Goal: Find specific page/section: Find specific page/section

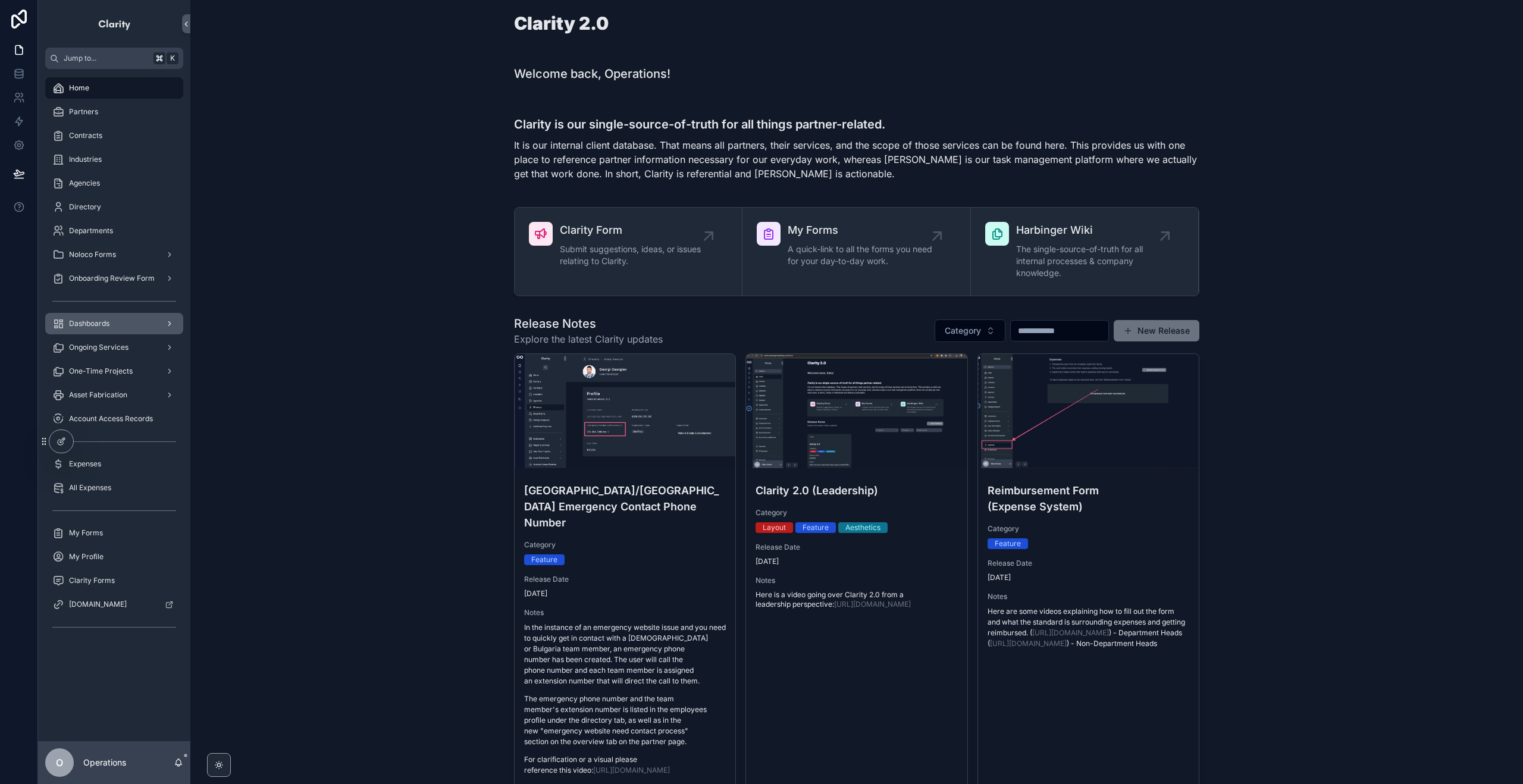
click at [119, 324] on div "Dashboards" at bounding box center [115, 324] width 124 height 19
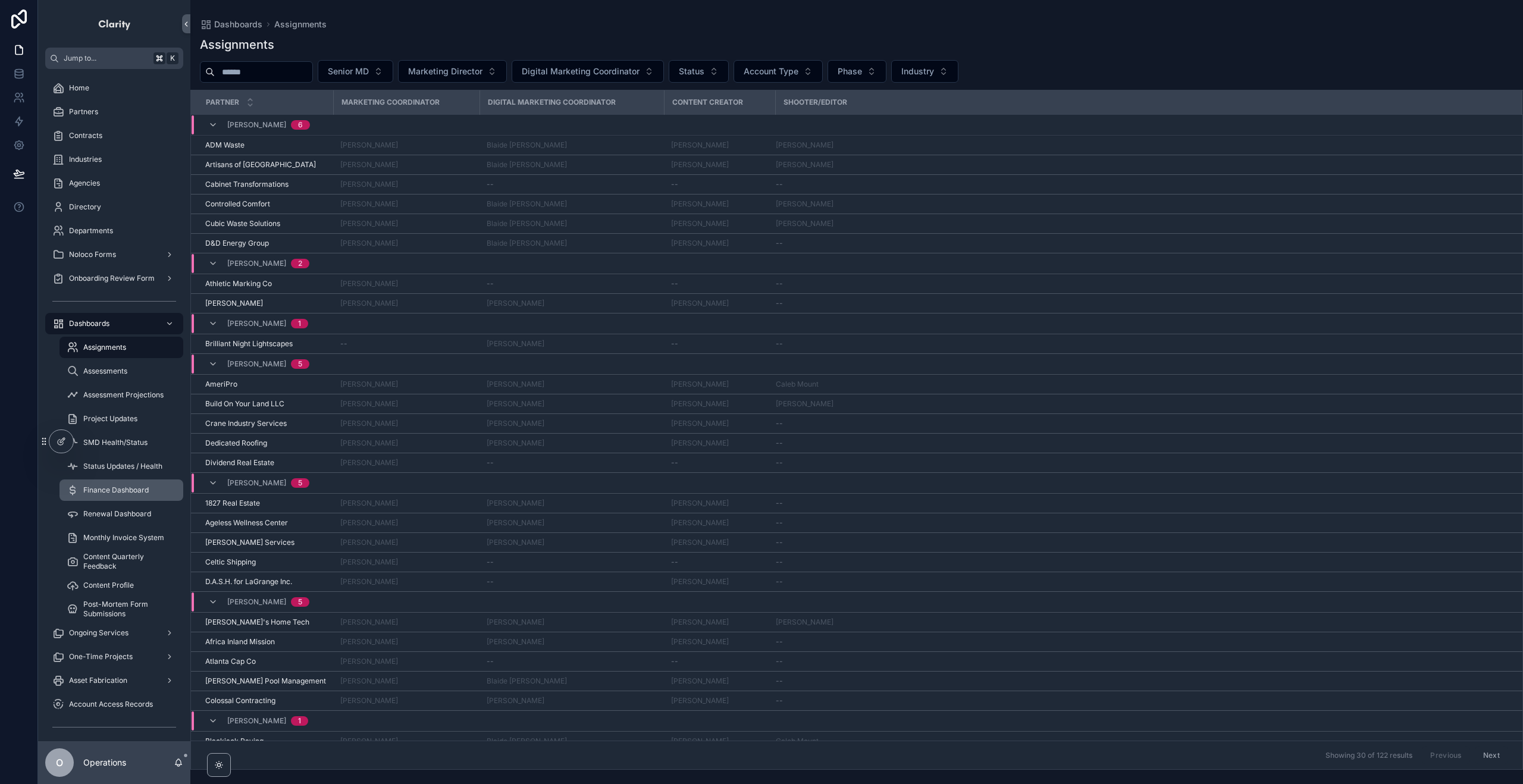
click at [121, 492] on span "Finance Dashboard" at bounding box center [116, 489] width 65 height 9
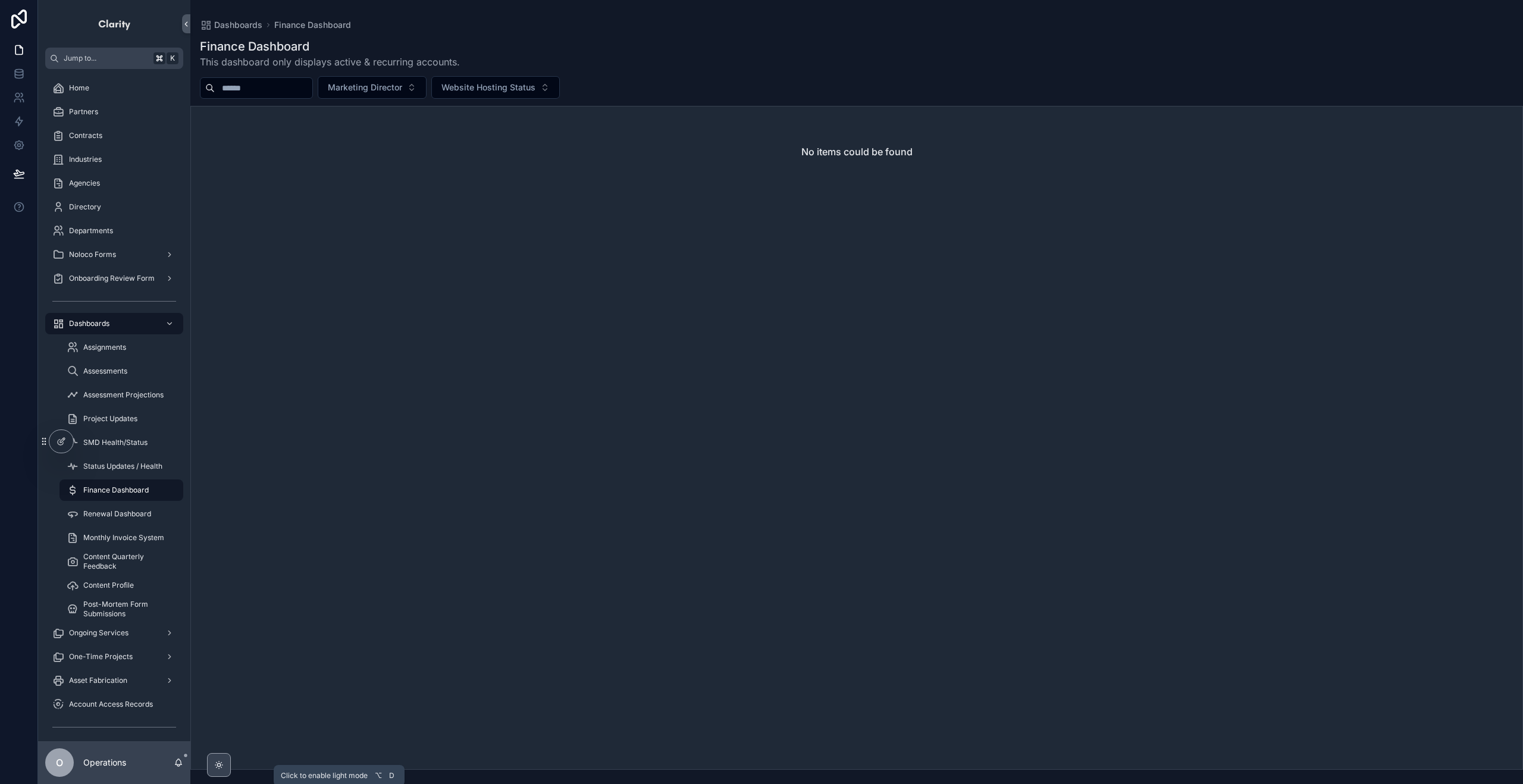
click at [217, 765] on icon "scrollable content" at bounding box center [218, 764] width 9 height 9
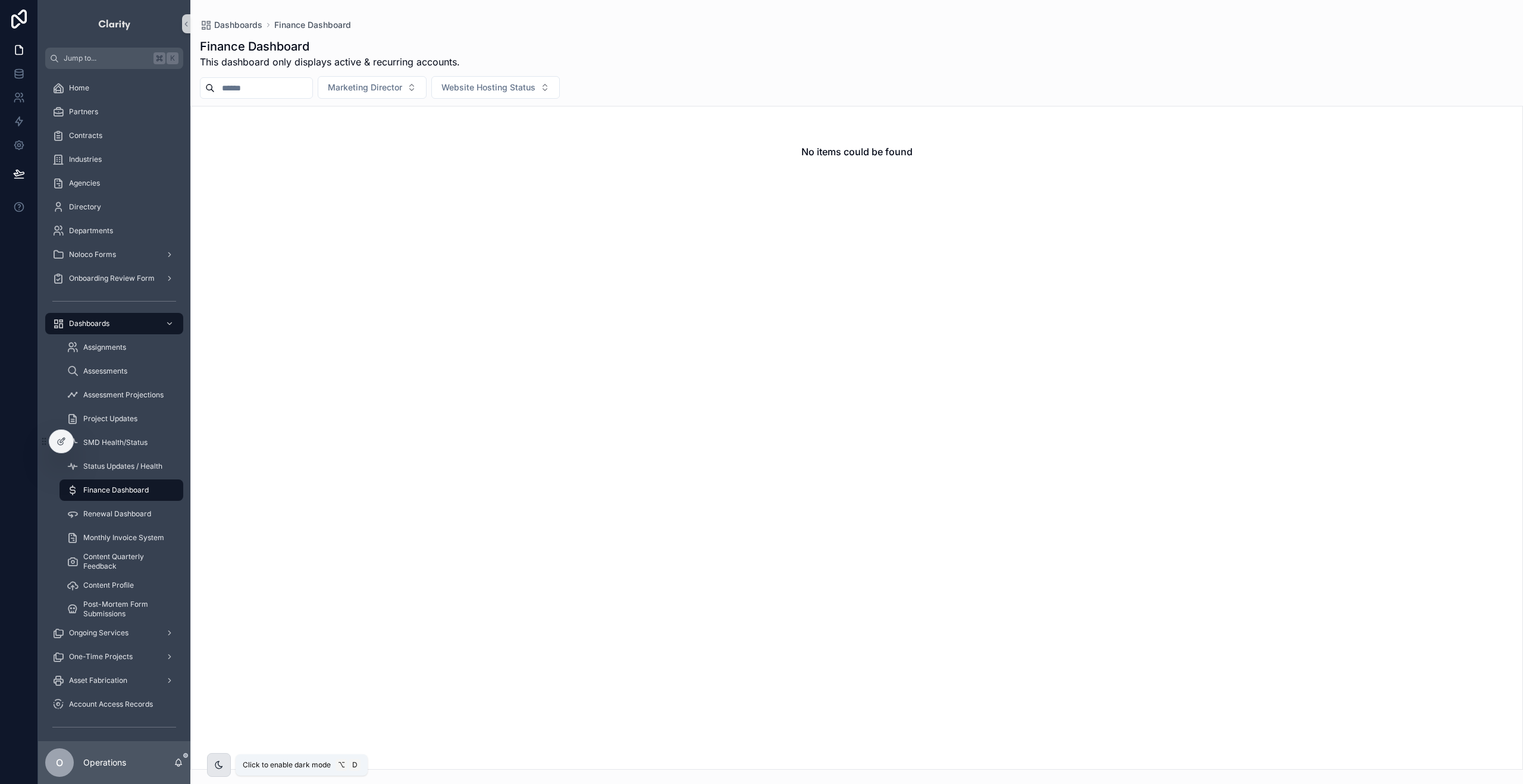
click at [218, 765] on icon "scrollable content" at bounding box center [219, 764] width 7 height 7
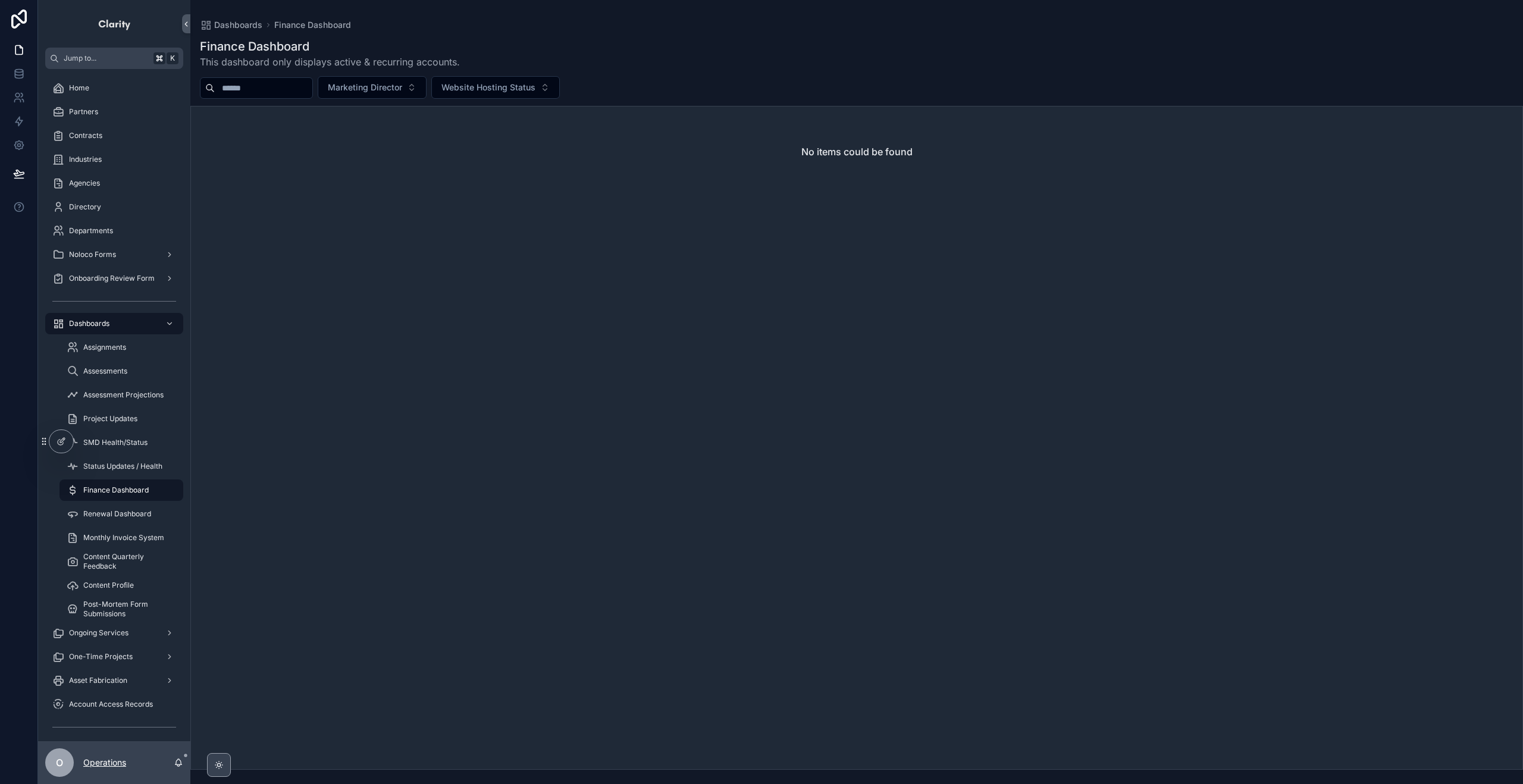
click at [115, 762] on p "Operations" at bounding box center [104, 763] width 42 height 12
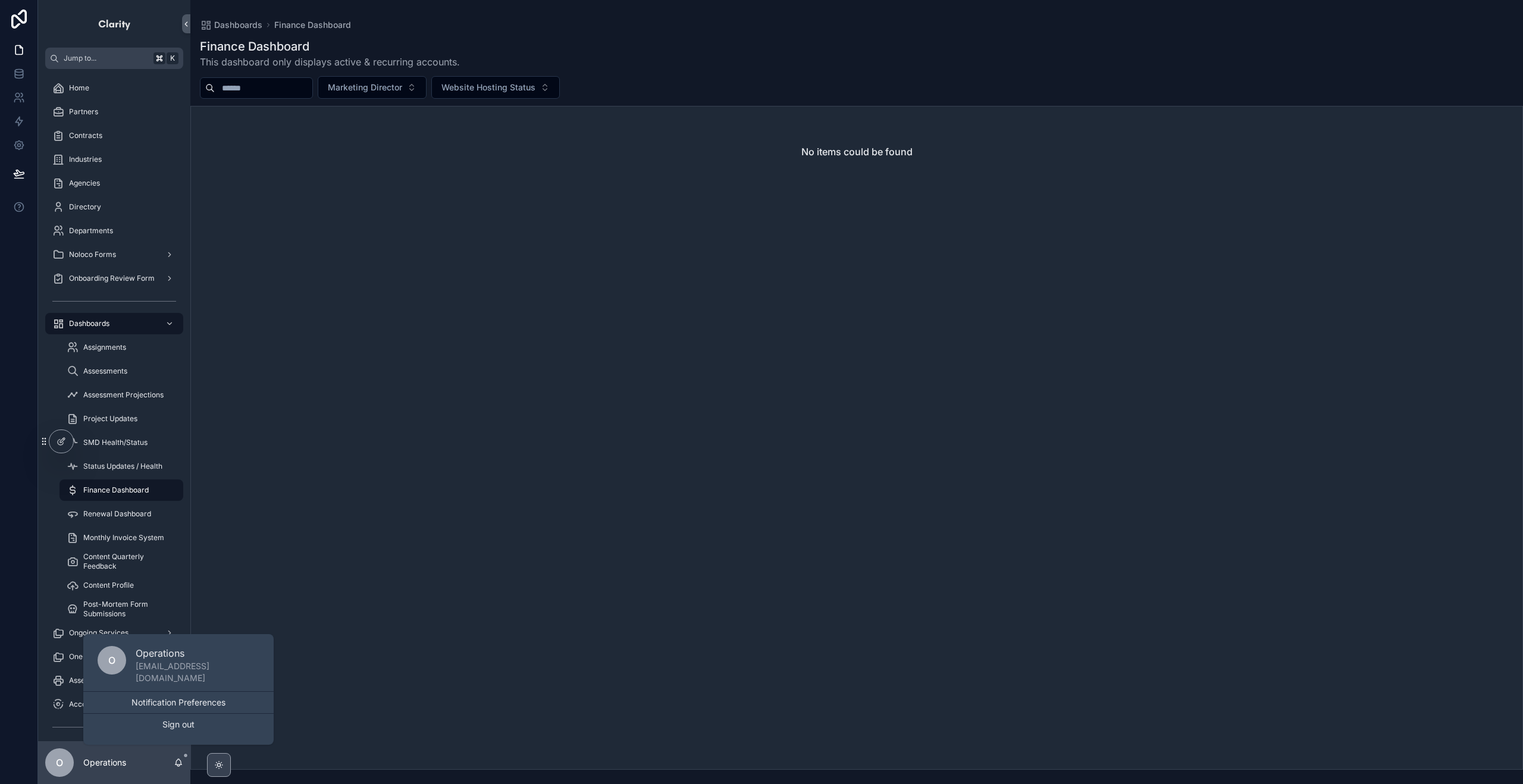
click at [454, 572] on div "No items could be found" at bounding box center [856, 438] width 1333 height 664
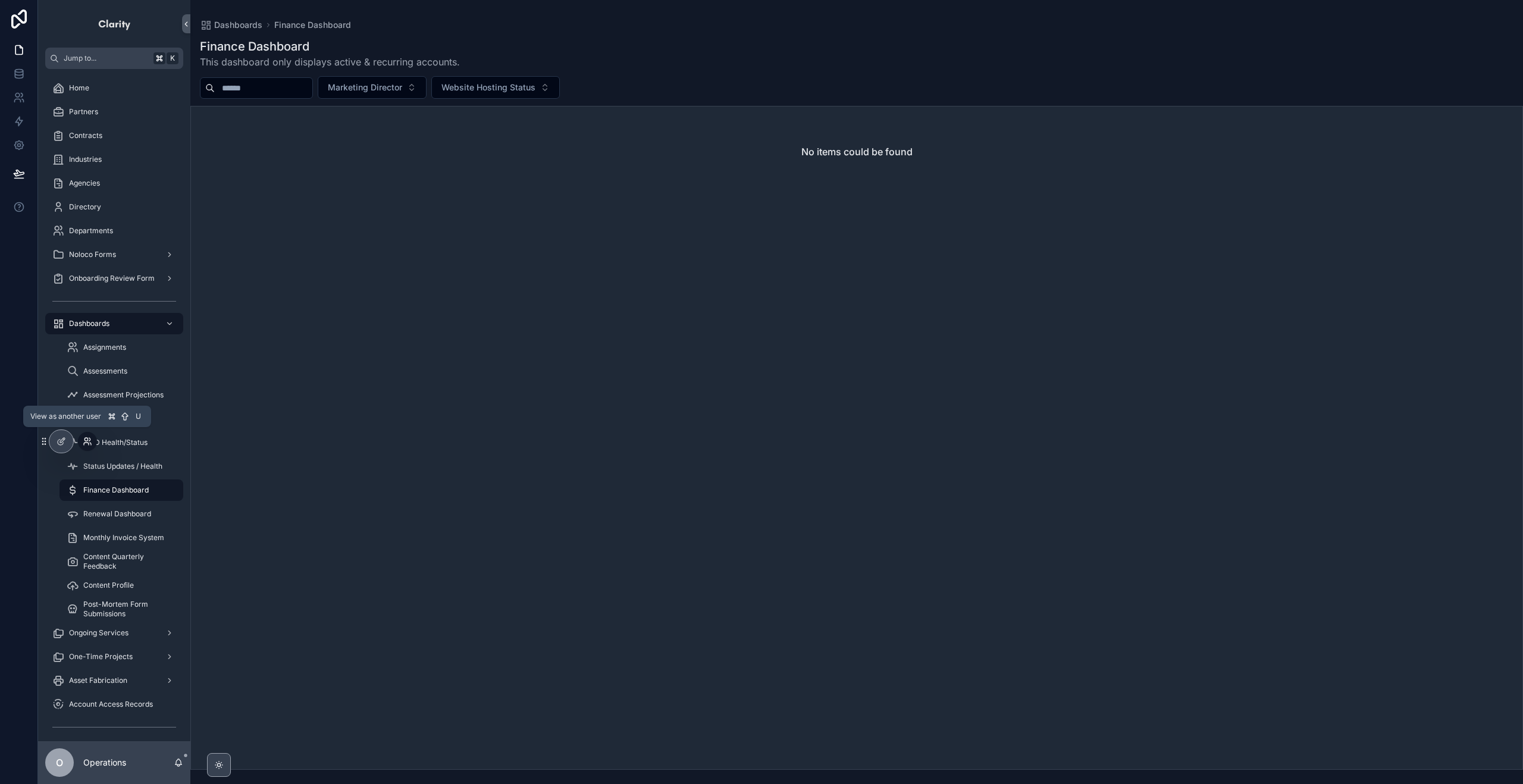
click at [90, 437] on icon at bounding box center [87, 441] width 9 height 9
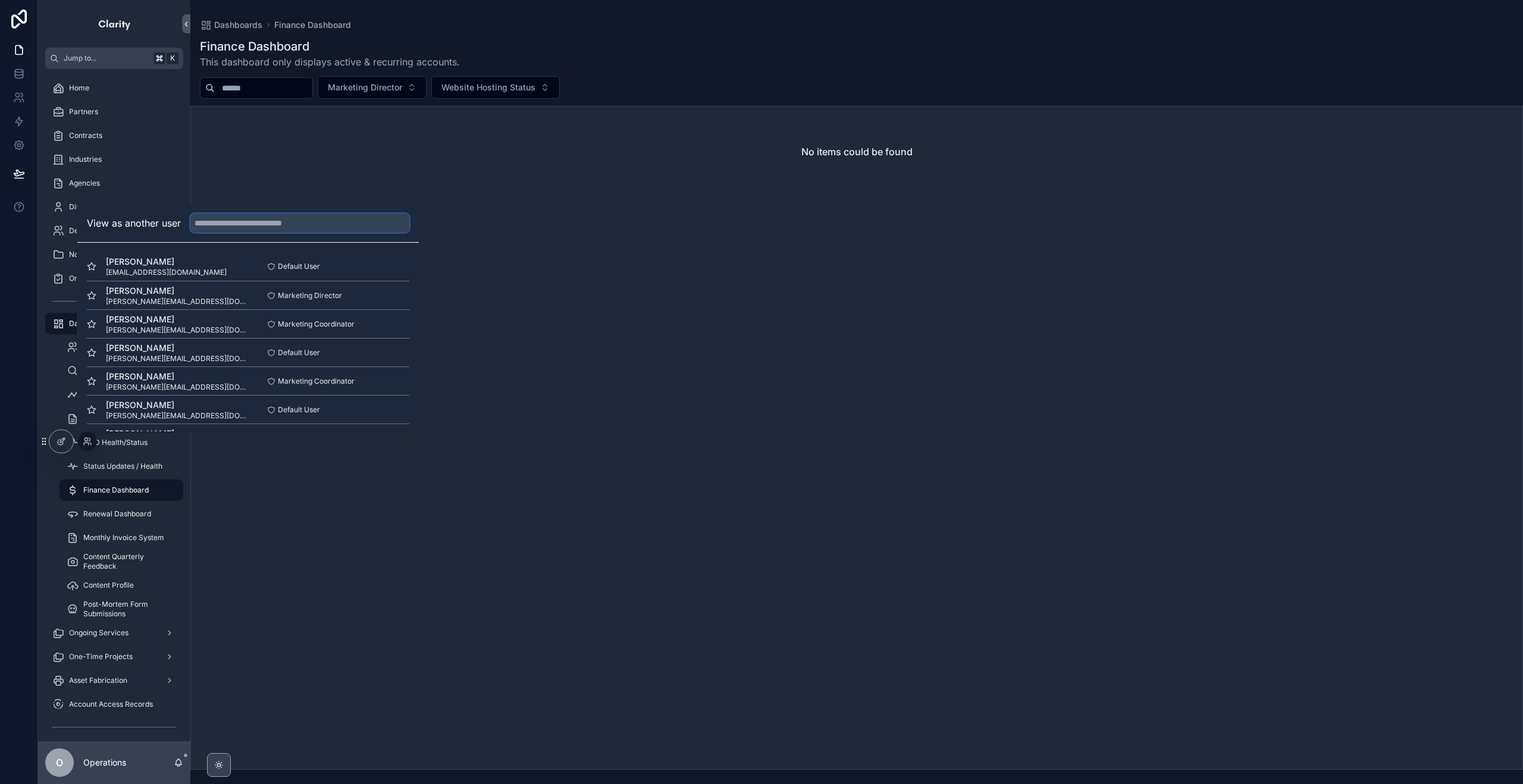
click at [263, 225] on input "text" at bounding box center [300, 223] width 219 height 19
click at [404, 296] on button "Select" at bounding box center [393, 296] width 31 height 17
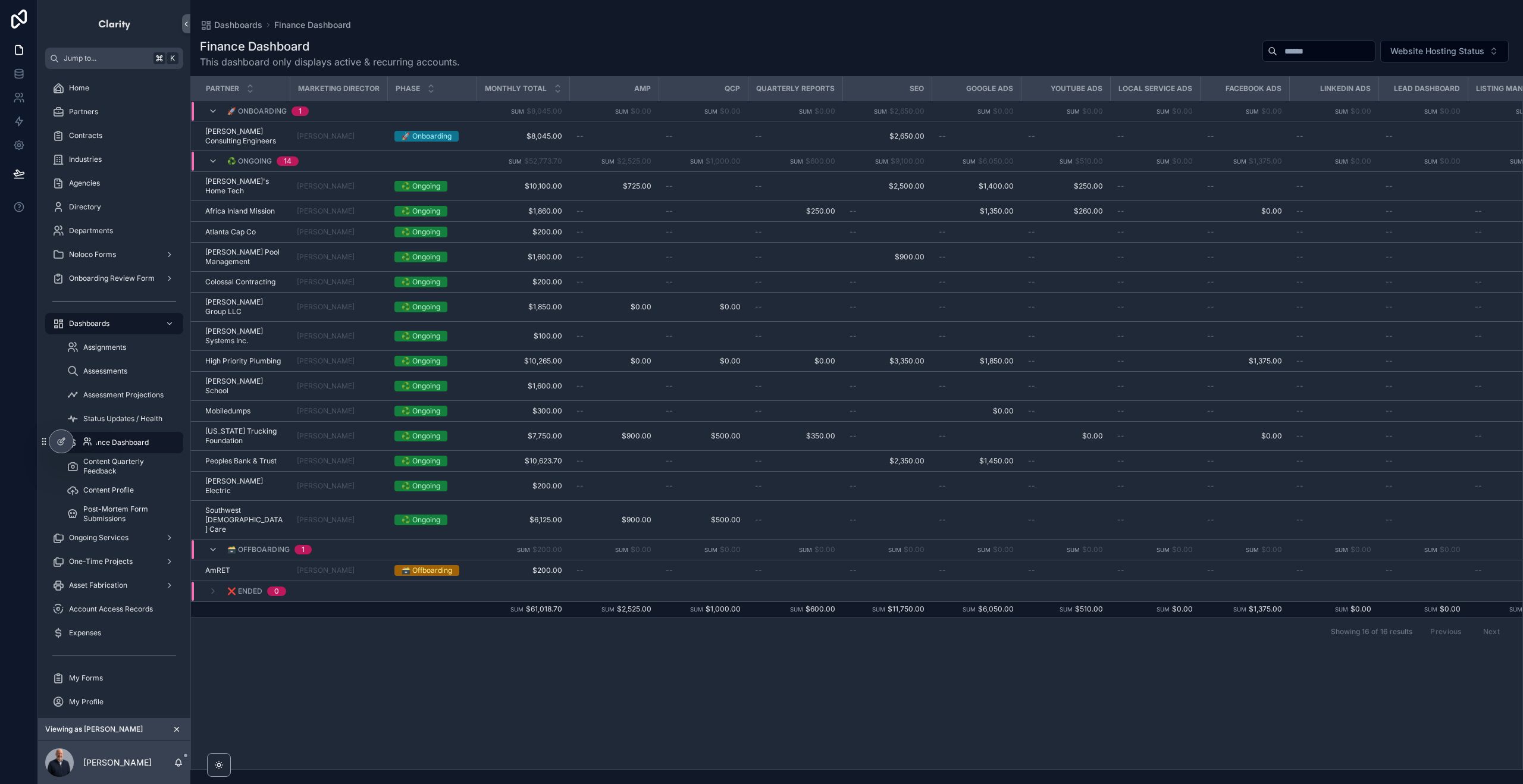
click at [82, 442] on icon at bounding box center [87, 441] width 9 height 9
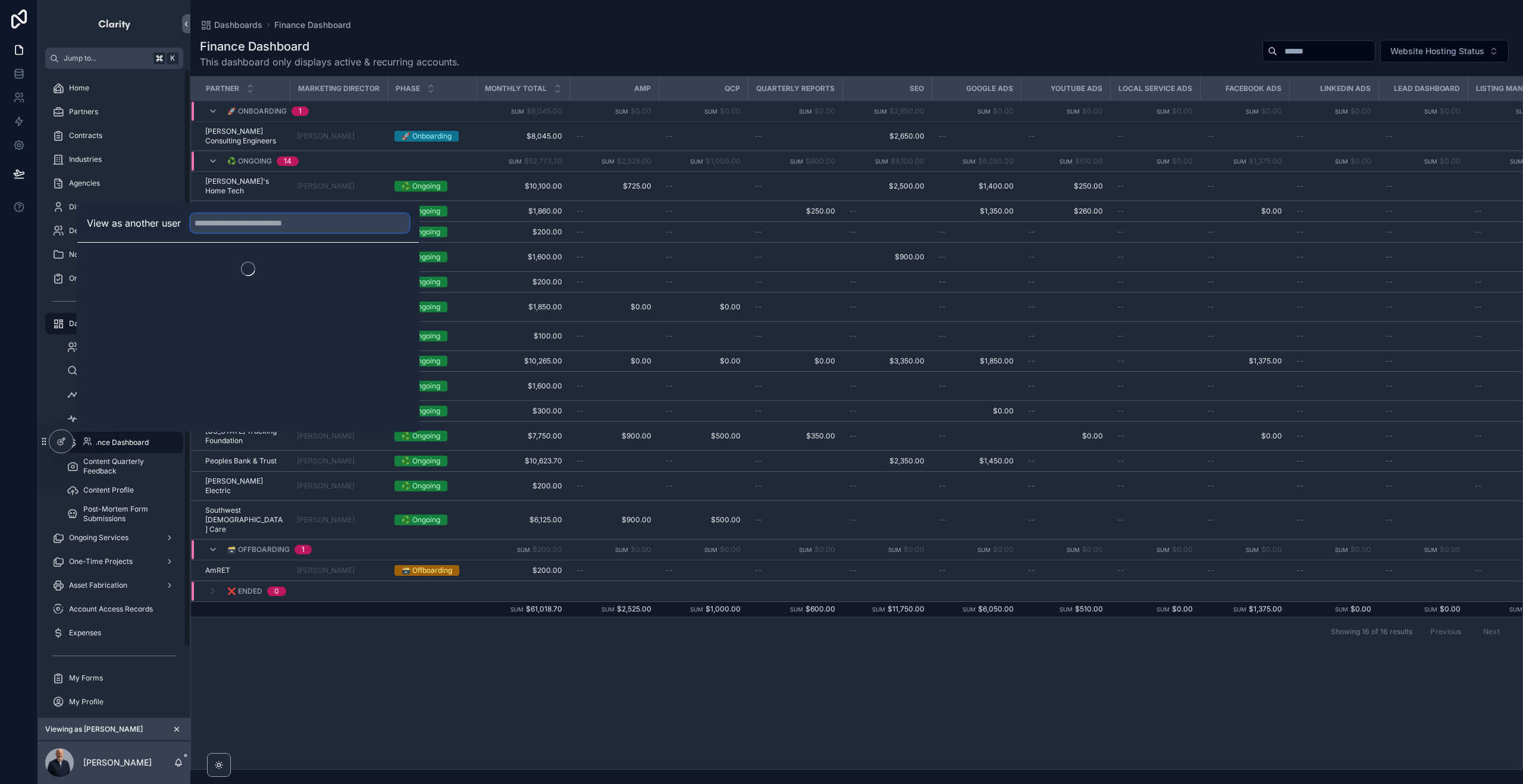
click at [259, 227] on input "text" at bounding box center [300, 223] width 219 height 19
type input "****"
click at [402, 265] on button "Select" at bounding box center [393, 267] width 31 height 17
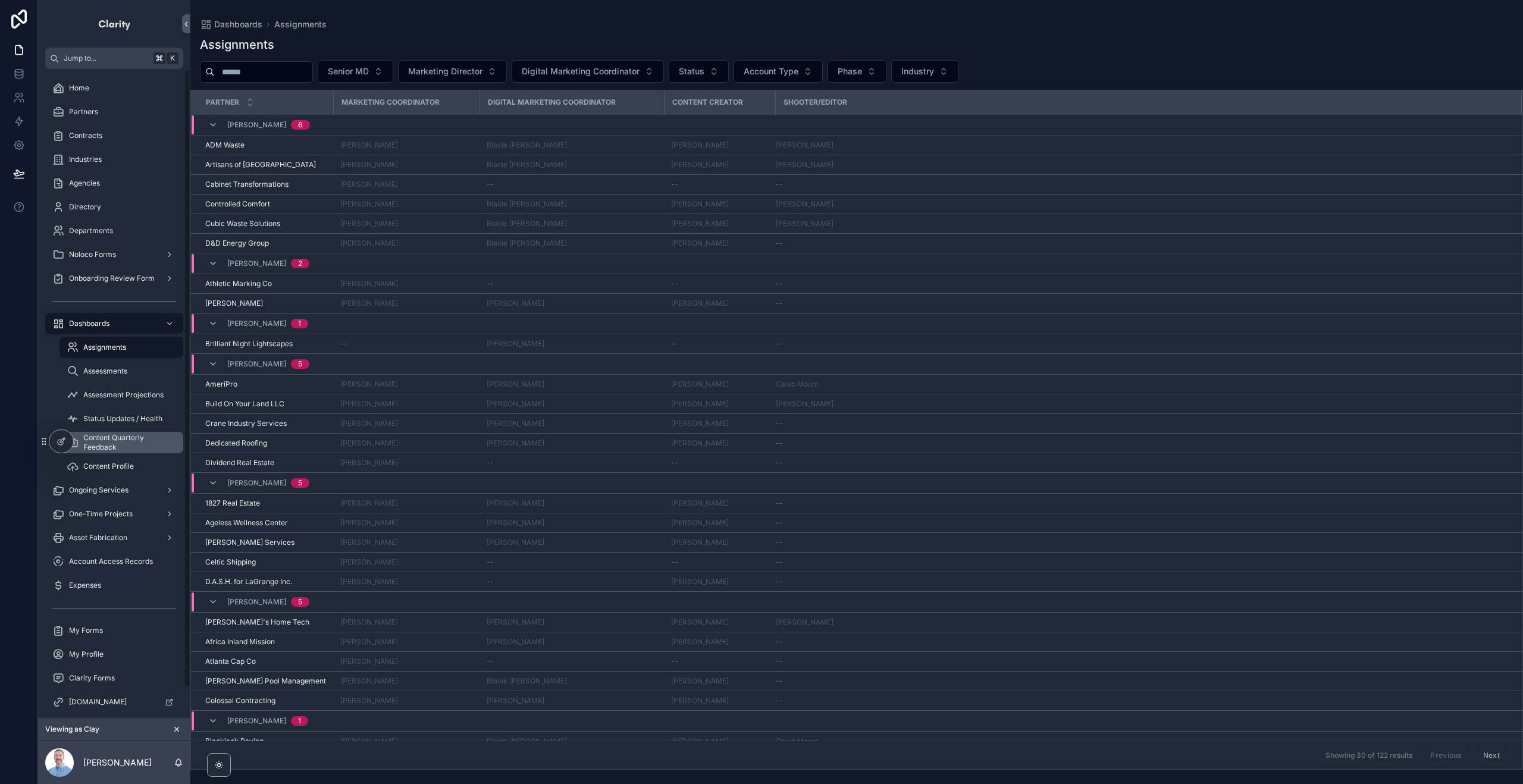
scroll to position [1, 0]
